Goal: Register for event/course

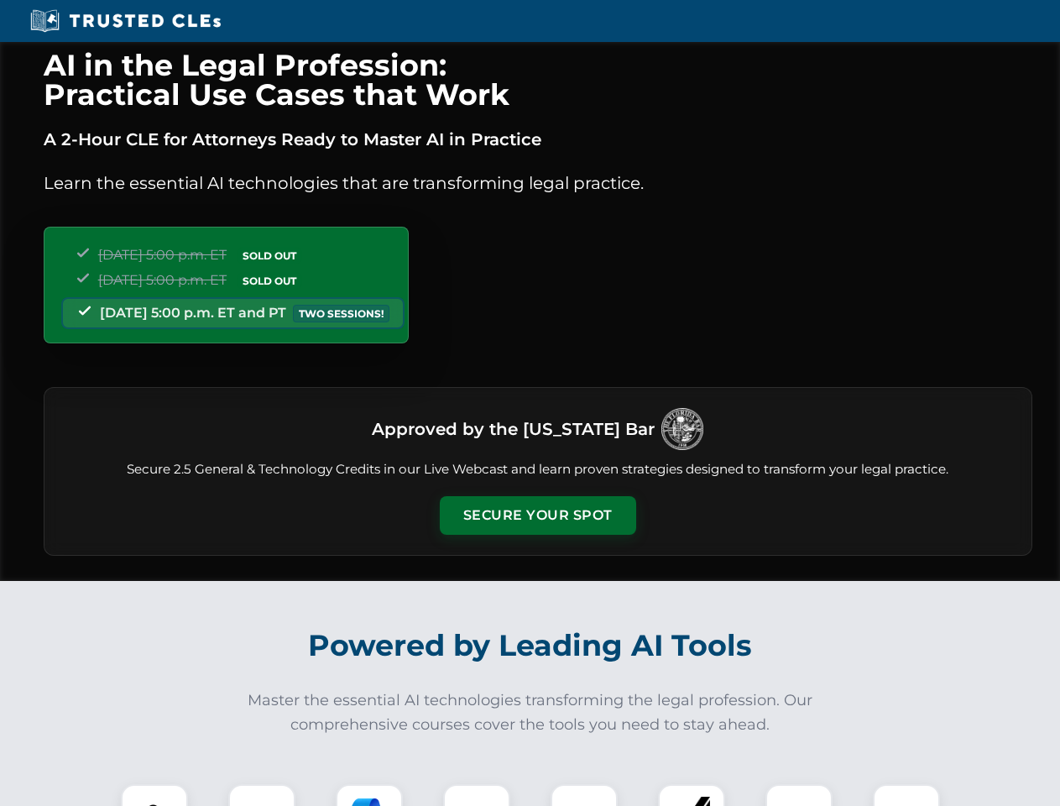
click at [537, 515] on button "Secure Your Spot" at bounding box center [538, 515] width 196 height 39
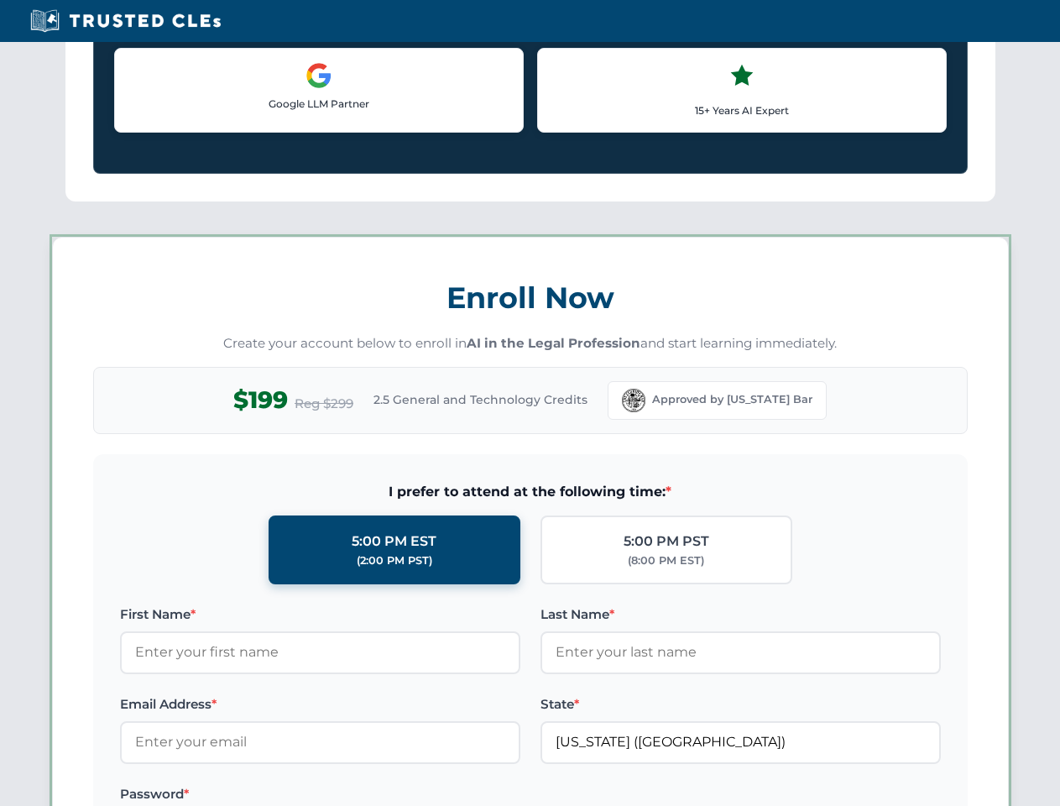
click at [262, 795] on label "Password *" at bounding box center [320, 794] width 400 height 20
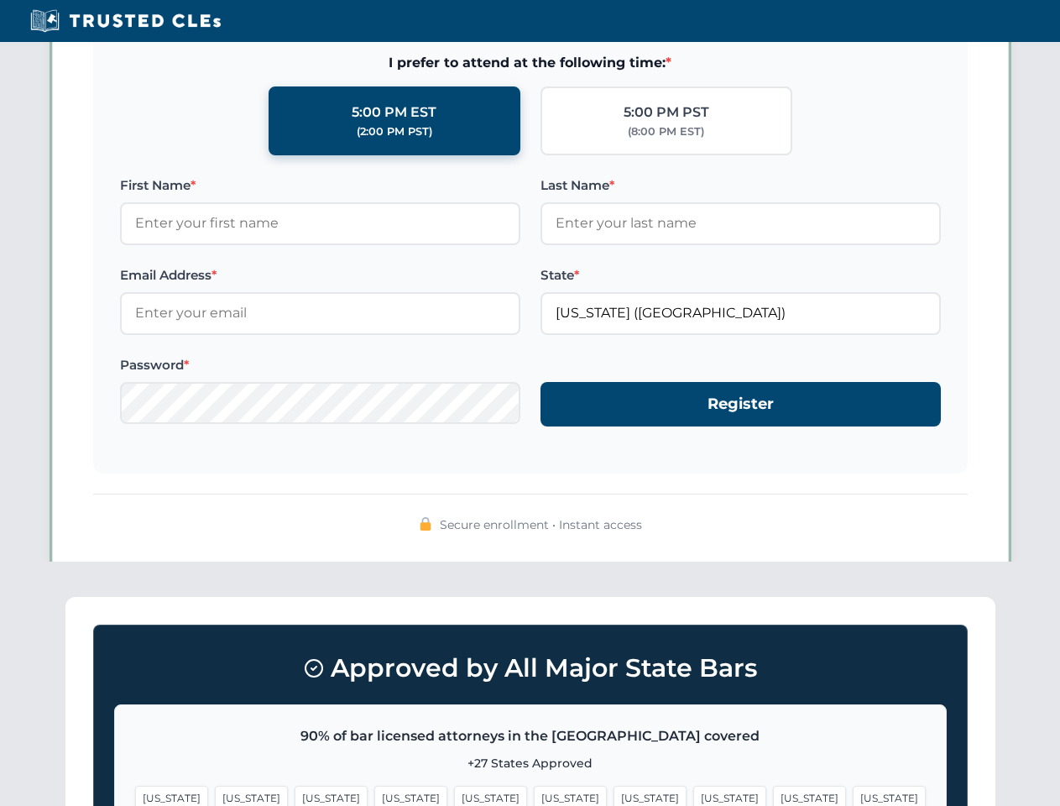
click at [613, 795] on span "[US_STATE]" at bounding box center [649, 797] width 73 height 24
click at [773, 795] on span "[US_STATE]" at bounding box center [809, 797] width 73 height 24
